Goal: Task Accomplishment & Management: Use online tool/utility

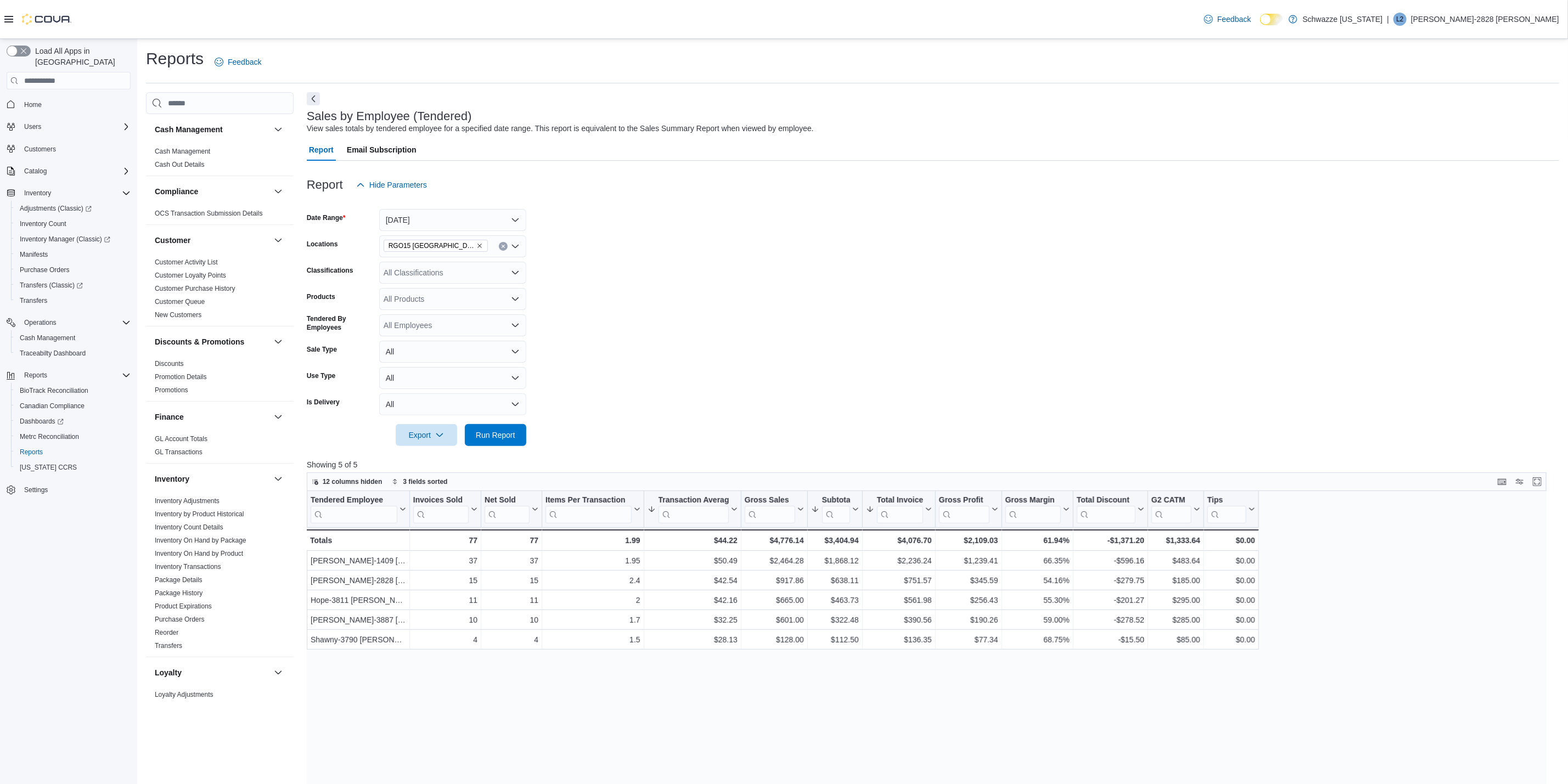
scroll to position [522, 0]
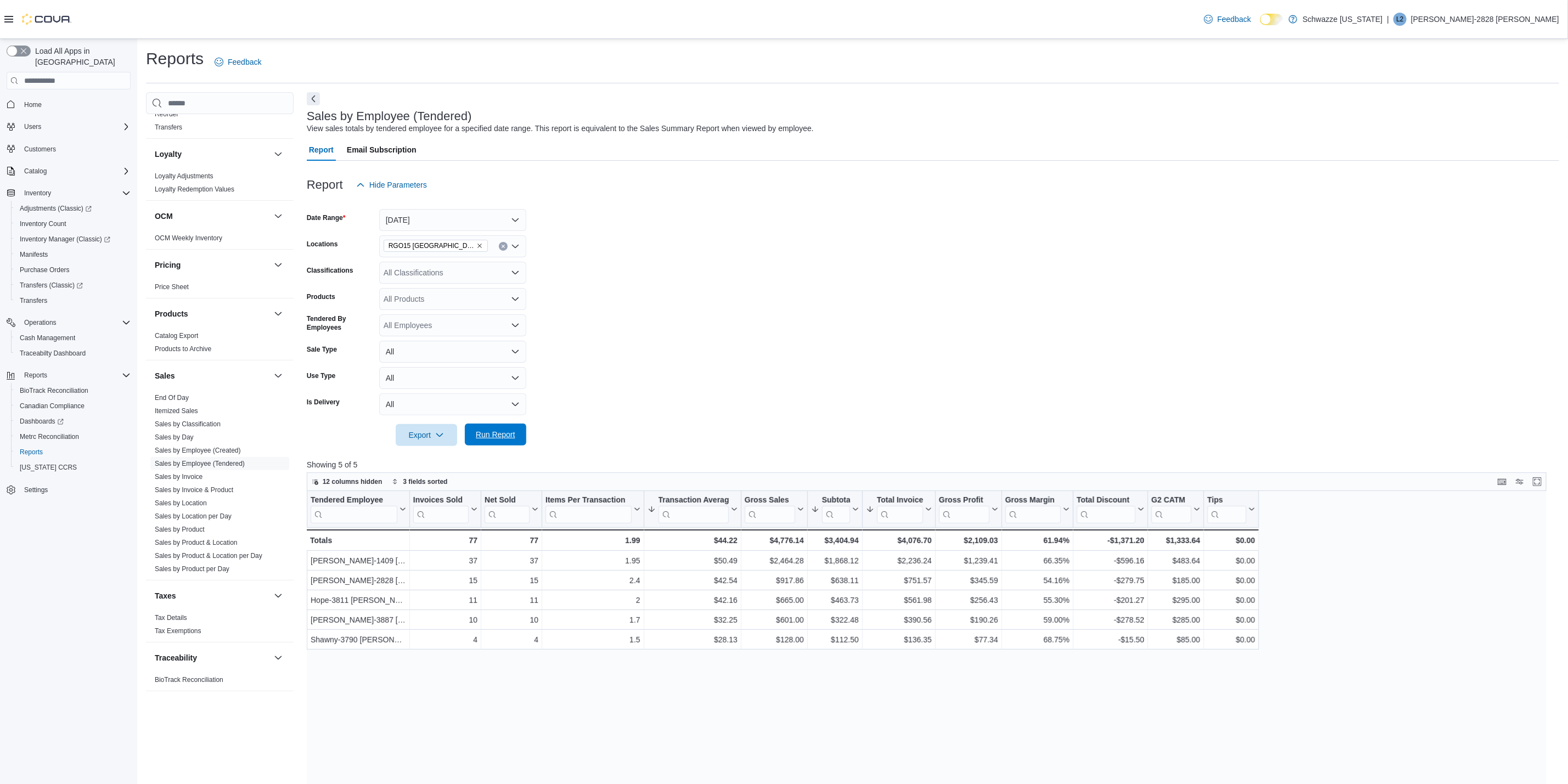
click at [502, 438] on span "Run Report" at bounding box center [496, 434] width 39 height 11
